Goal: Information Seeking & Learning: Learn about a topic

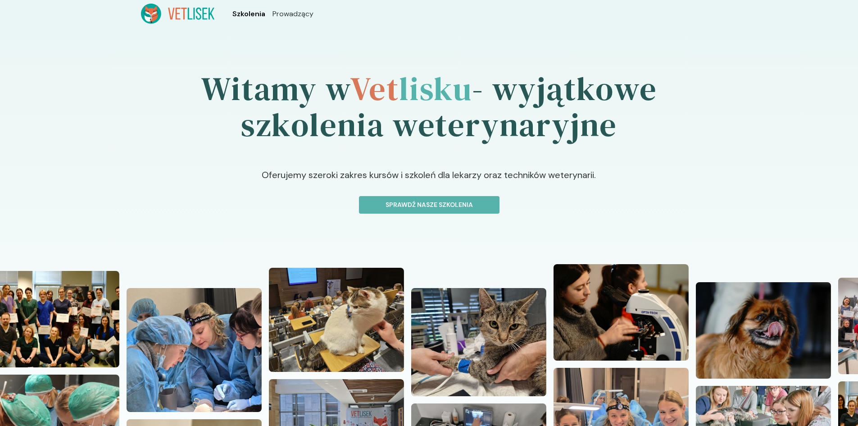
click at [248, 13] on span "Szkolenia" at bounding box center [248, 14] width 33 height 11
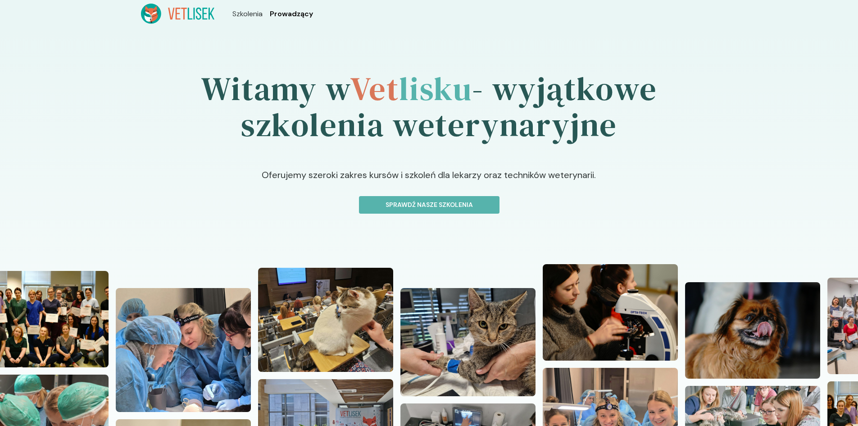
click at [296, 14] on span "Prowadzący" at bounding box center [291, 14] width 43 height 11
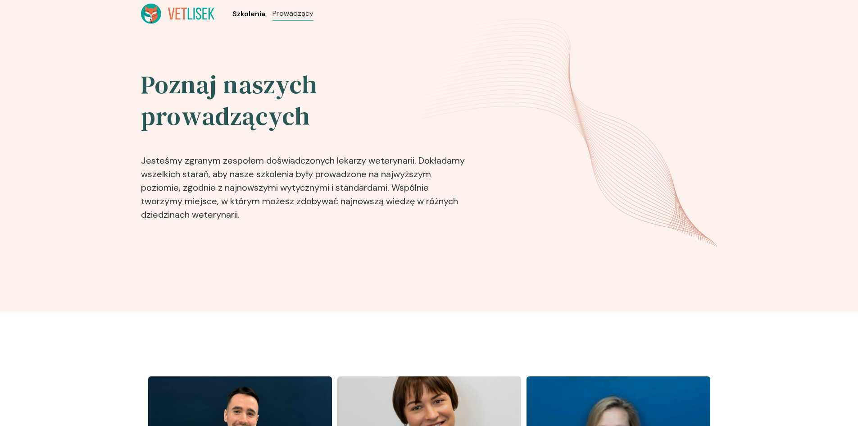
click at [244, 16] on span "Szkolenia" at bounding box center [248, 14] width 33 height 11
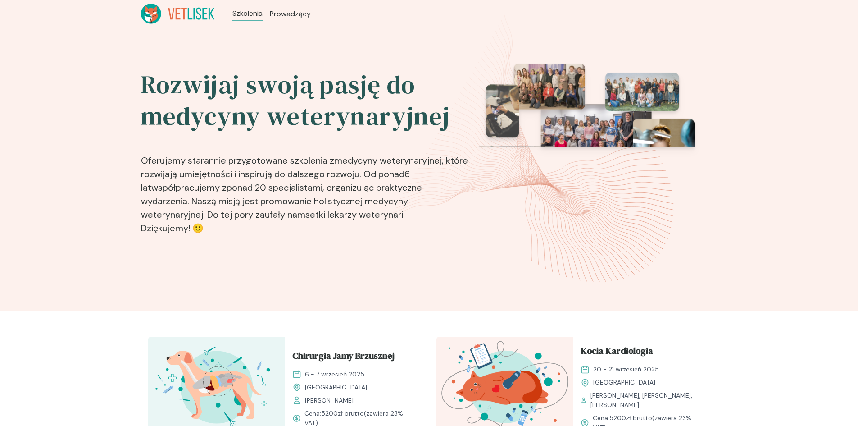
click at [187, 13] on icon at bounding box center [178, 14] width 74 height 20
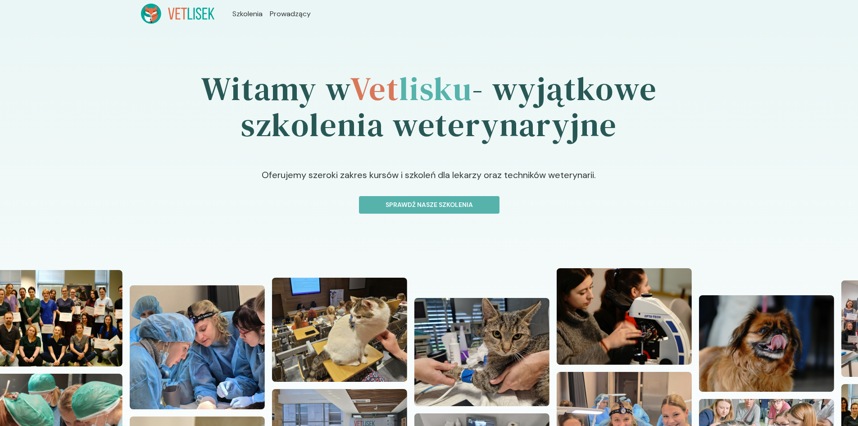
click at [161, 17] on icon at bounding box center [178, 14] width 74 height 20
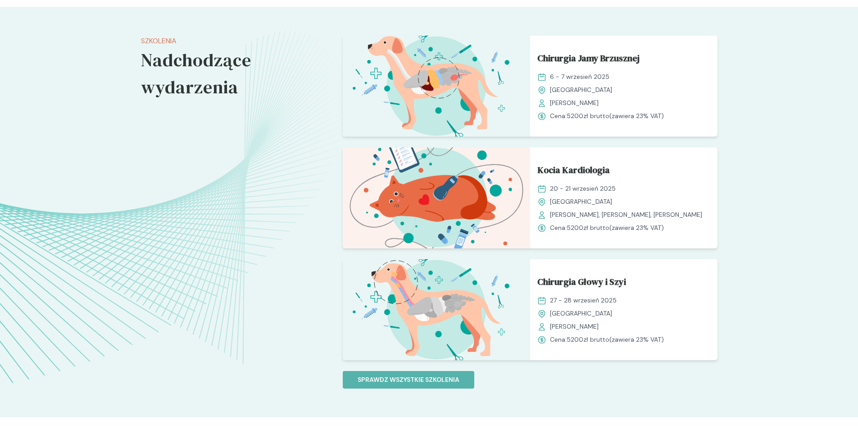
scroll to position [676, 0]
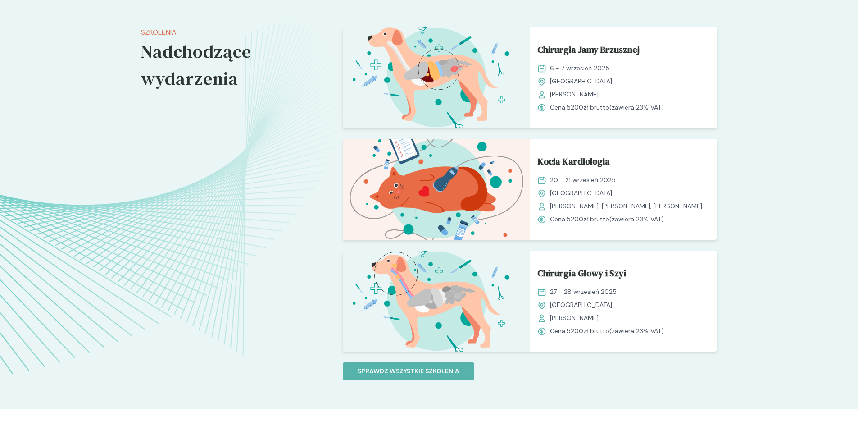
click at [646, 278] on link "Chirurgia Głowy i Szyi" at bounding box center [624, 274] width 173 height 17
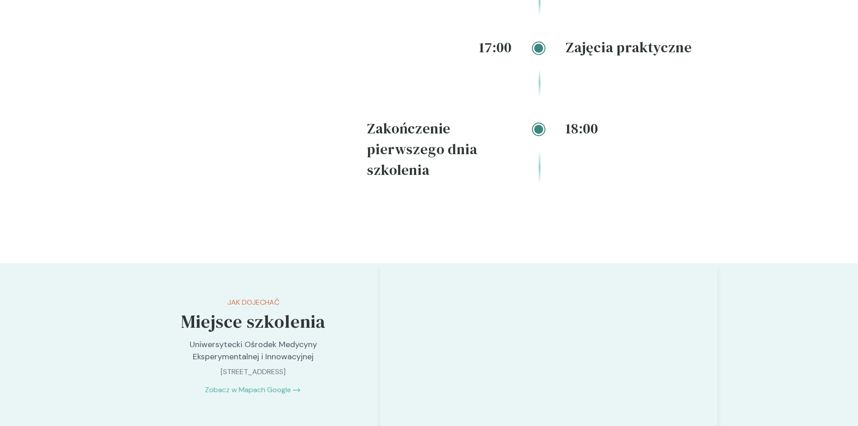
scroll to position [1622, 0]
drag, startPoint x: 196, startPoint y: 357, endPoint x: 229, endPoint y: 360, distance: 32.6
click at [229, 365] on p "[STREET_ADDRESS]" at bounding box center [253, 370] width 189 height 11
copy p "Rędzina 1D"
